Goal: Task Accomplishment & Management: Manage account settings

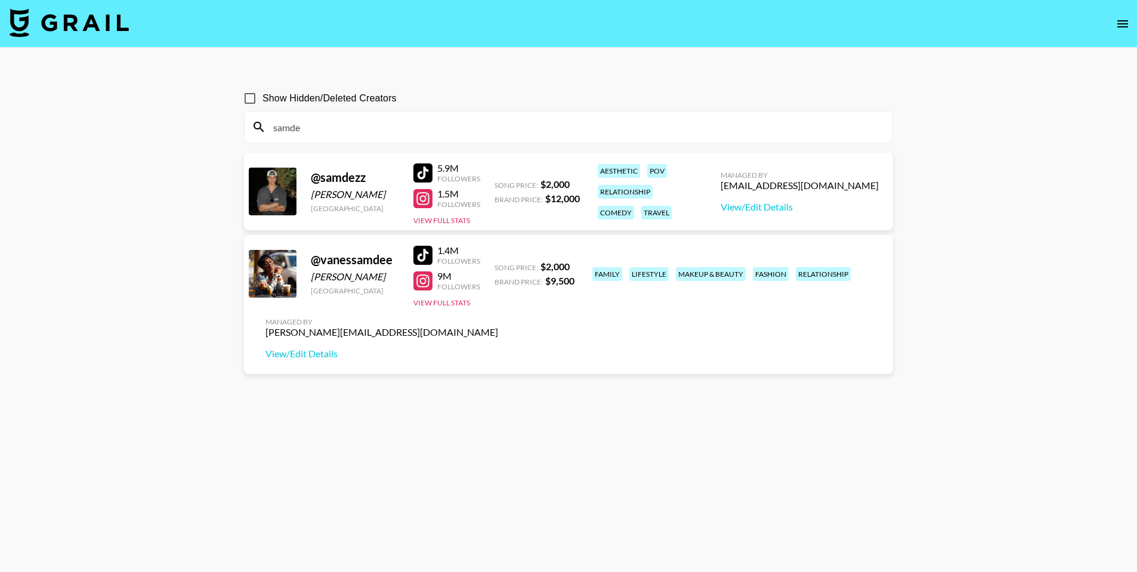
type input "samde"
click at [100, 29] on img at bounding box center [69, 22] width 119 height 29
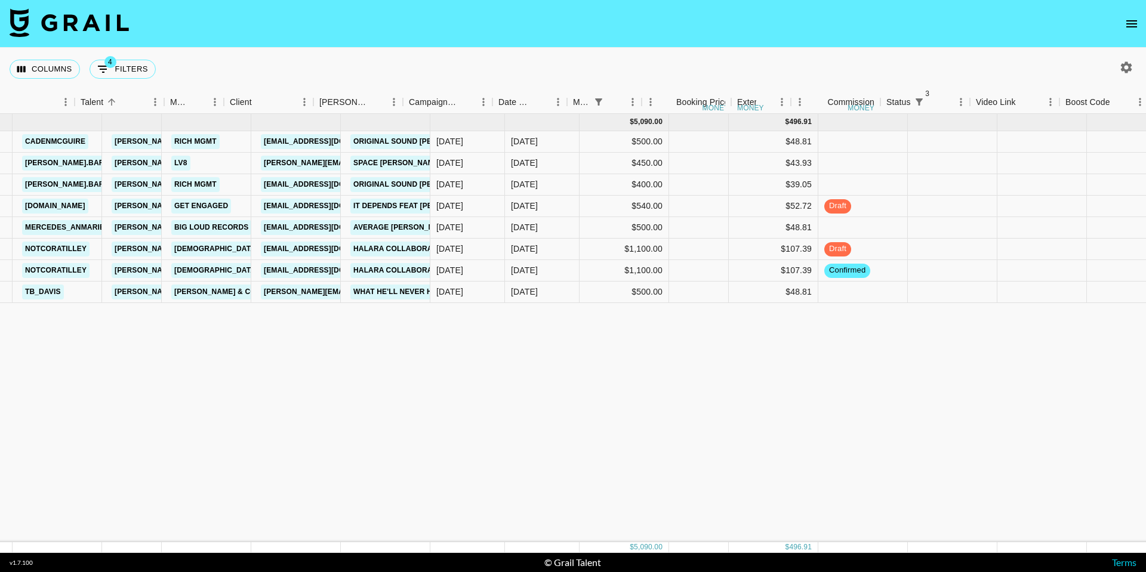
scroll to position [0, 322]
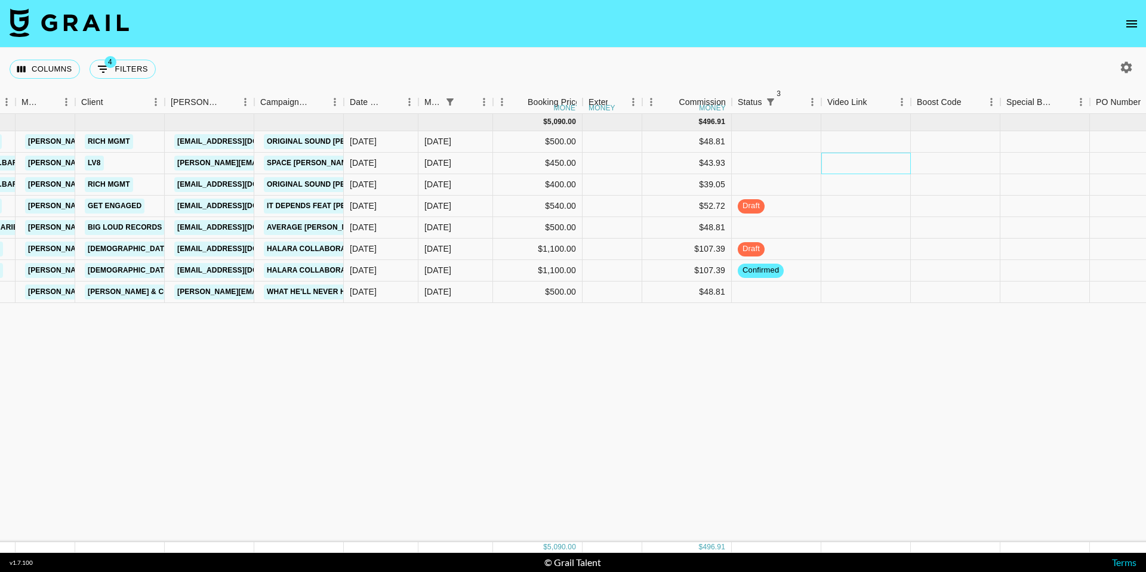
click at [847, 166] on div at bounding box center [865, 163] width 89 height 21
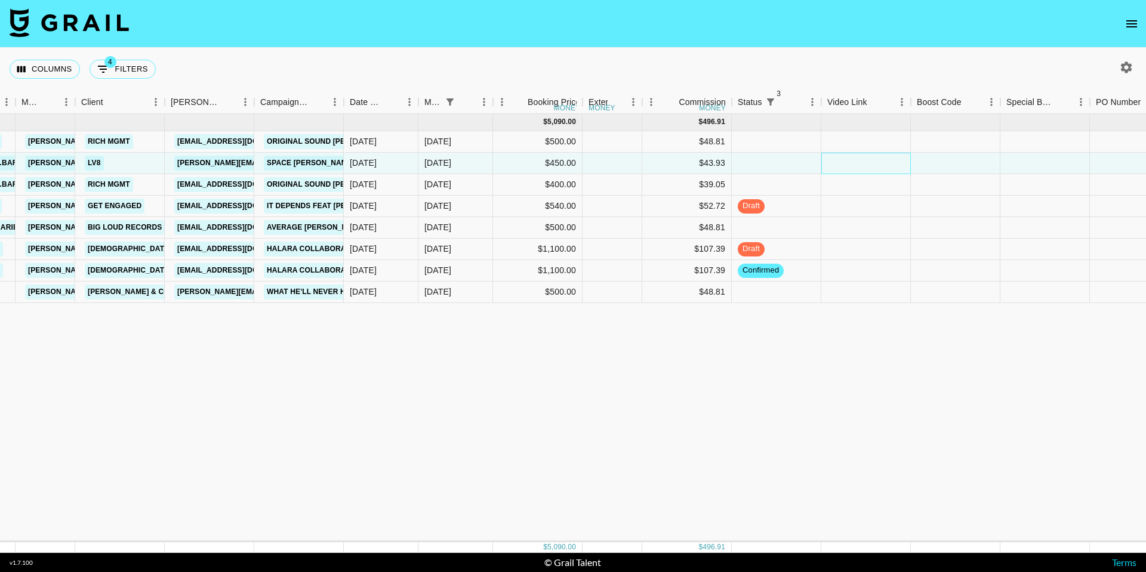
click at [847, 166] on div at bounding box center [865, 163] width 89 height 21
type input "[URL][EMAIL_ADDRESS][DOMAIN_NAME][PERSON_NAME][DOMAIN_NAME]"
click at [940, 168] on div at bounding box center [954, 163] width 89 height 21
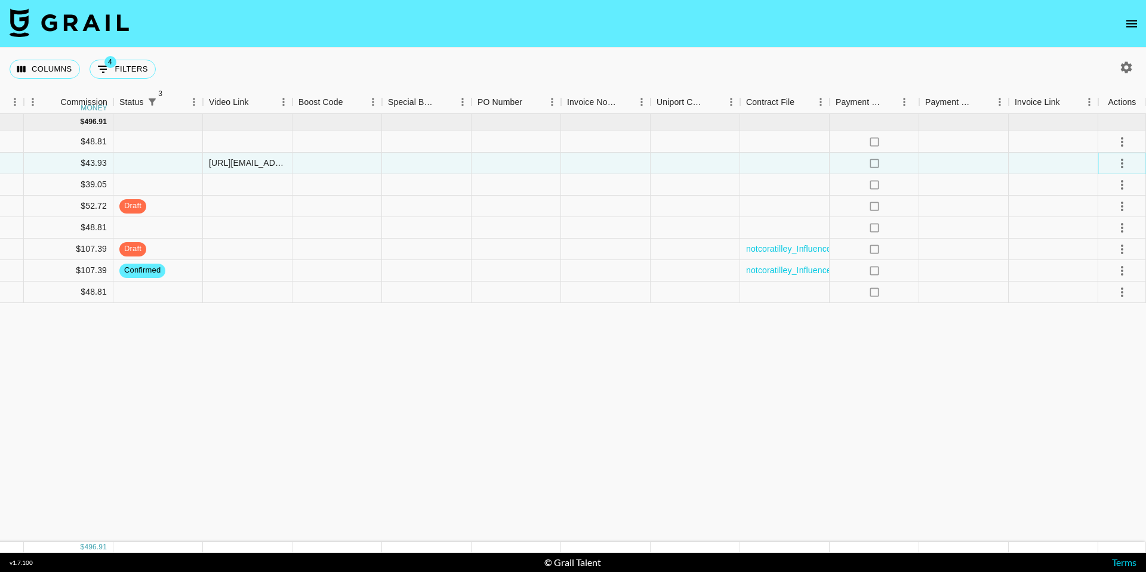
scroll to position [0, 940]
click at [1120, 172] on button "select merge strategy" at bounding box center [1122, 163] width 20 height 20
click at [1106, 238] on div "Approve" at bounding box center [1096, 232] width 57 height 12
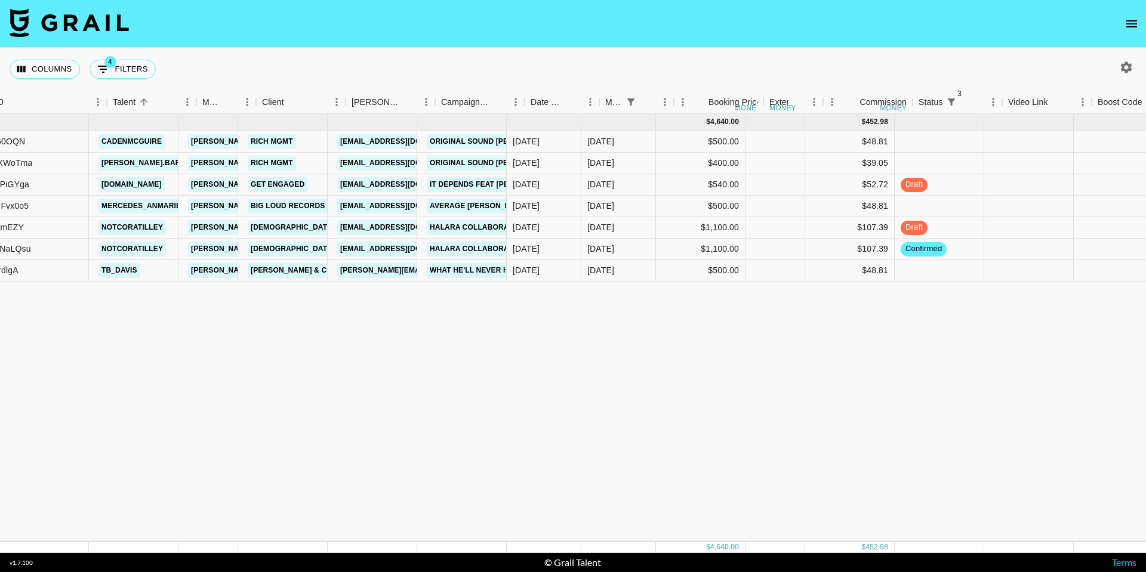
scroll to position [0, 131]
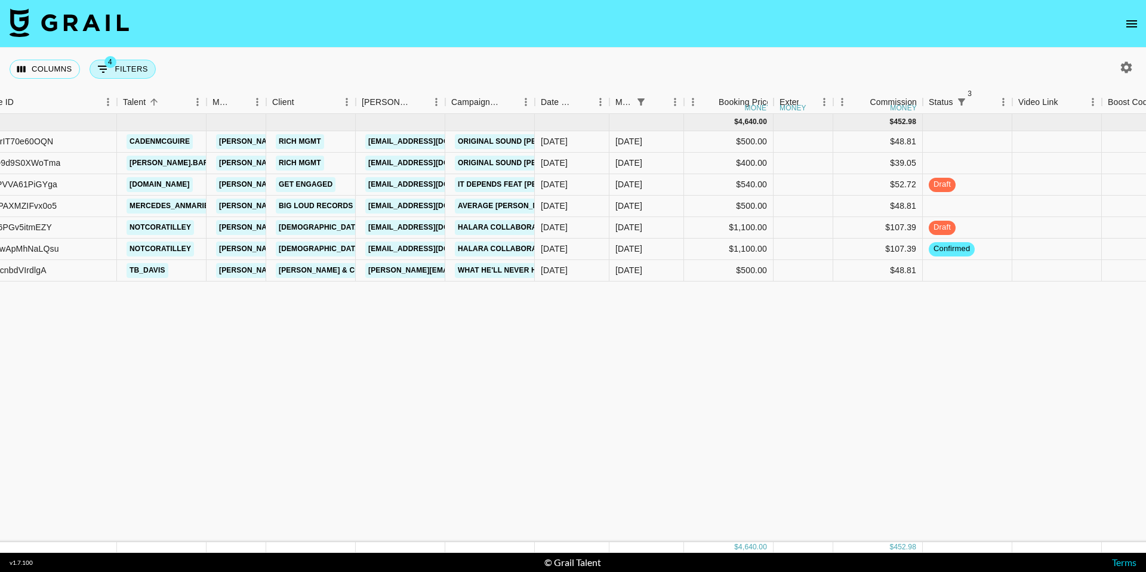
click at [118, 69] on button "4 Filters" at bounding box center [122, 69] width 66 height 19
select select "status"
select select "not"
select select "cancelled"
select select "status"
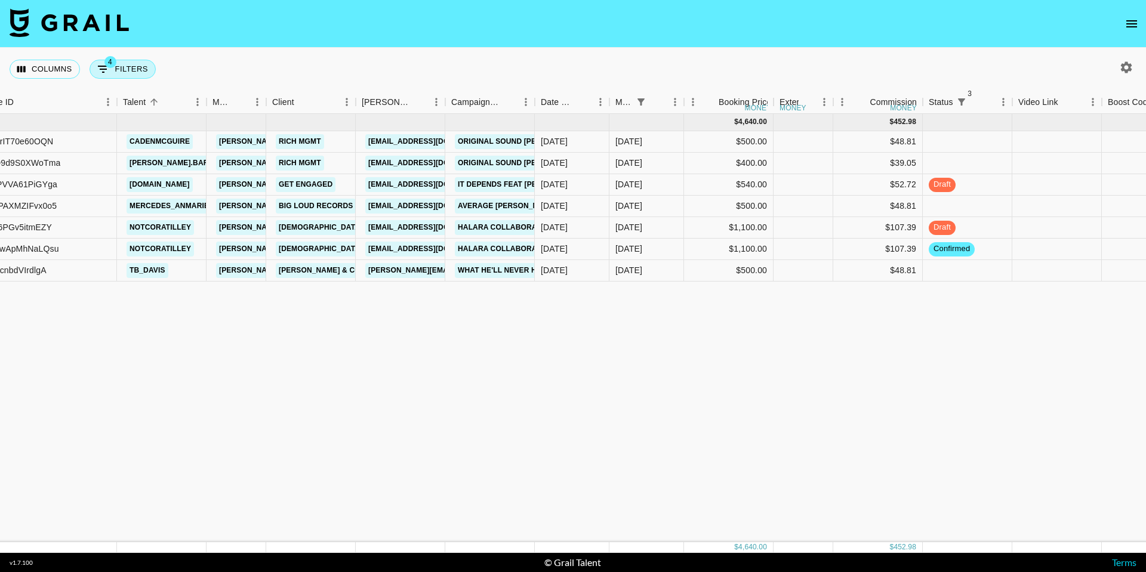
select select "not"
select select "declined"
select select "status"
select select "not"
select select "approved"
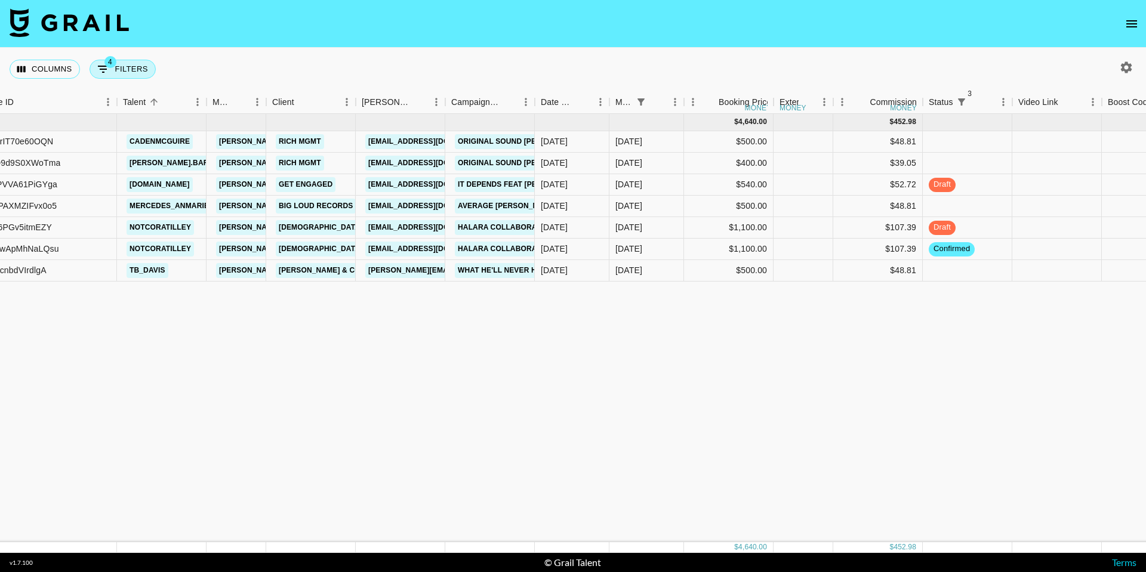
select select "monthDue2"
select select "[DATE]"
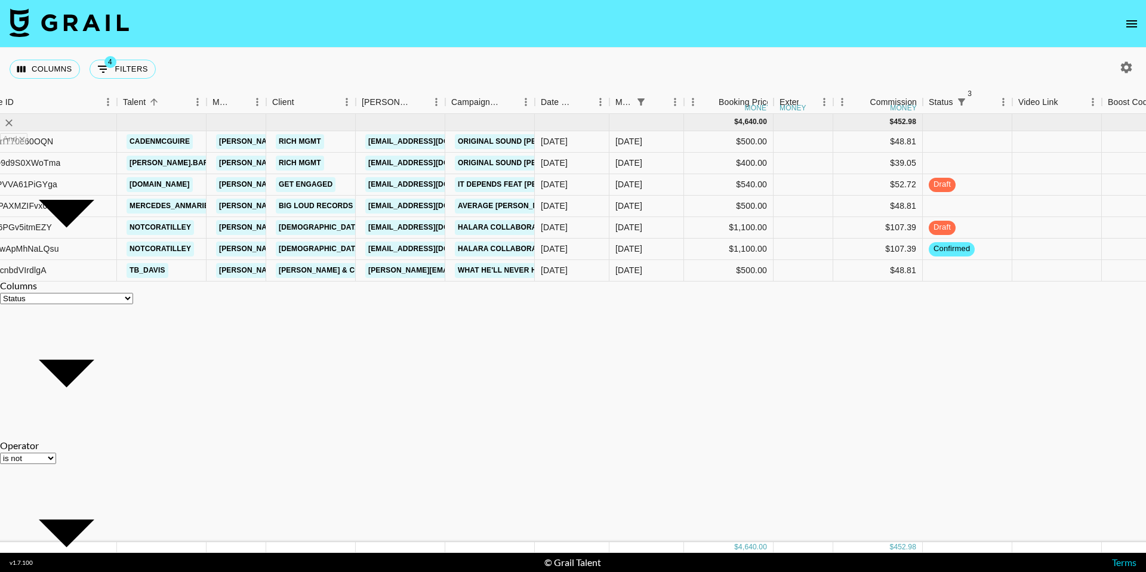
select select "is"
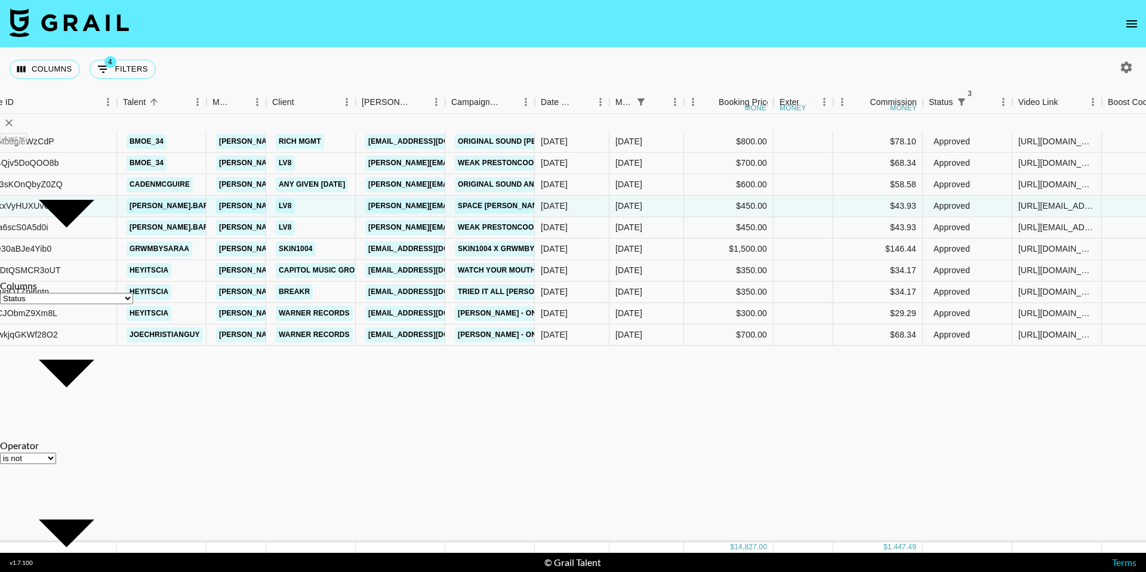
click at [334, 46] on nav at bounding box center [573, 24] width 1146 height 48
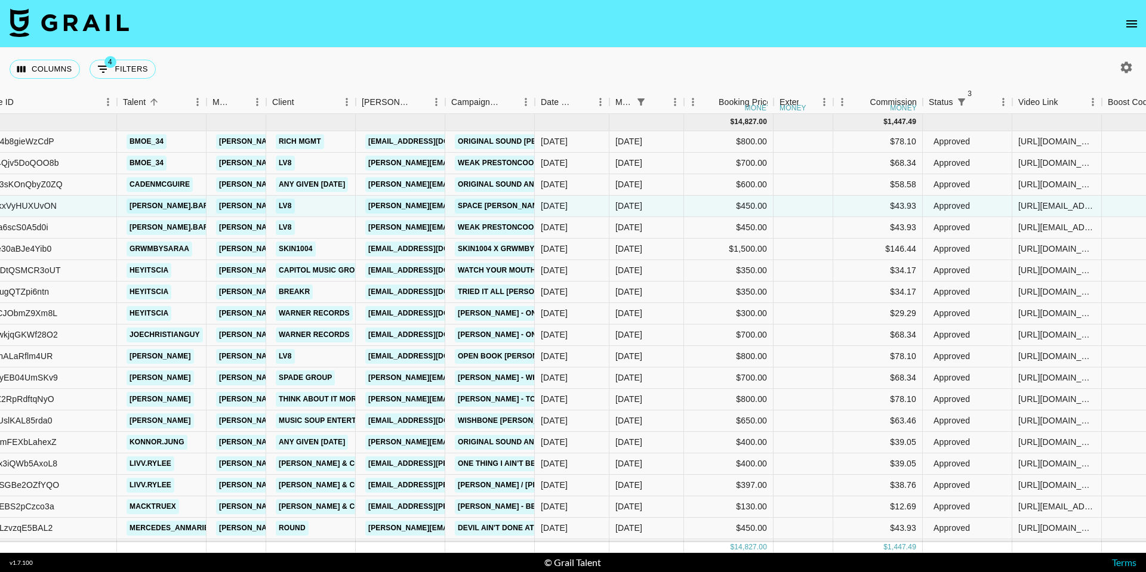
click at [586, 10] on nav at bounding box center [573, 24] width 1146 height 48
